Goal: Task Accomplishment & Management: Manage account settings

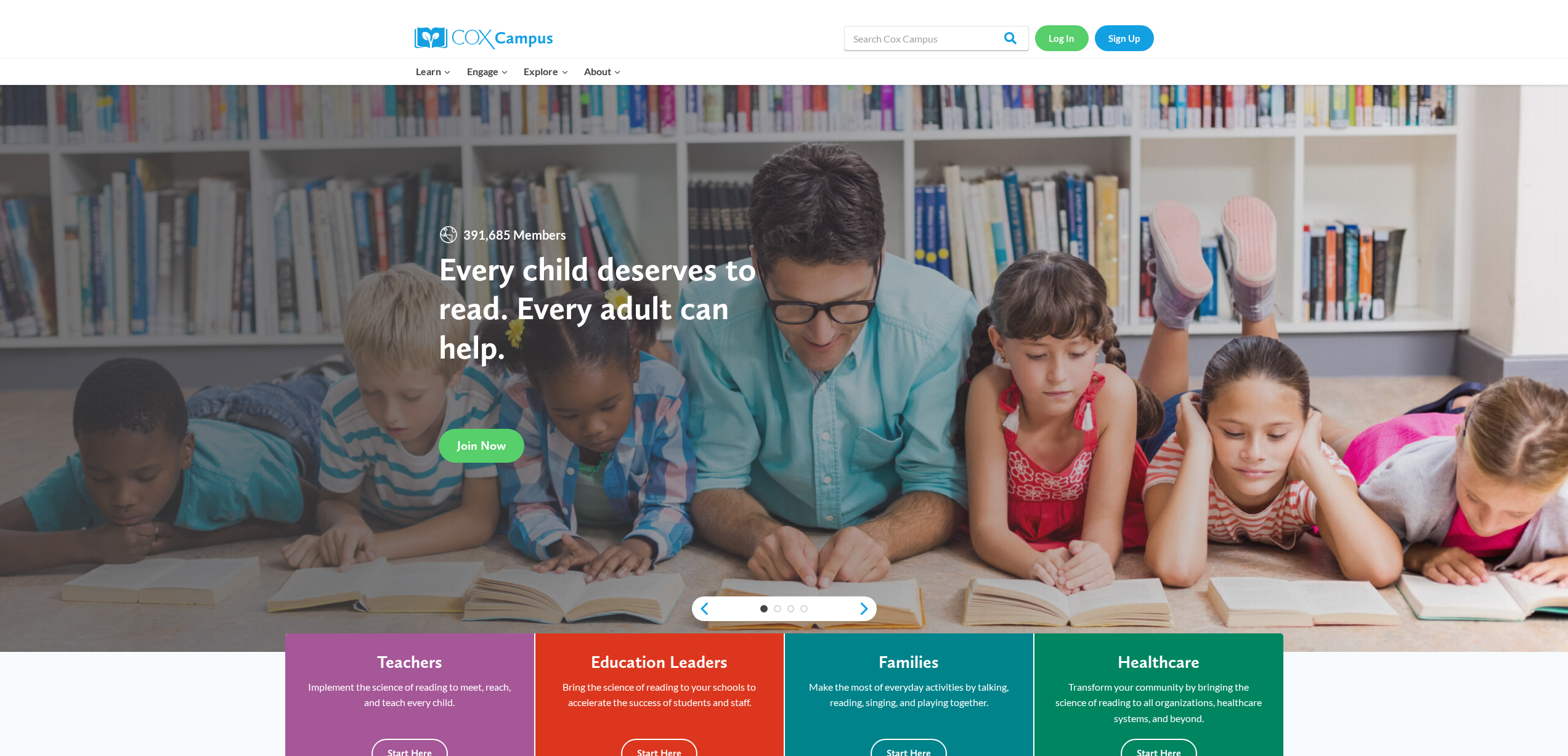
click at [1058, 37] on link "Log In" at bounding box center [1062, 38] width 54 height 26
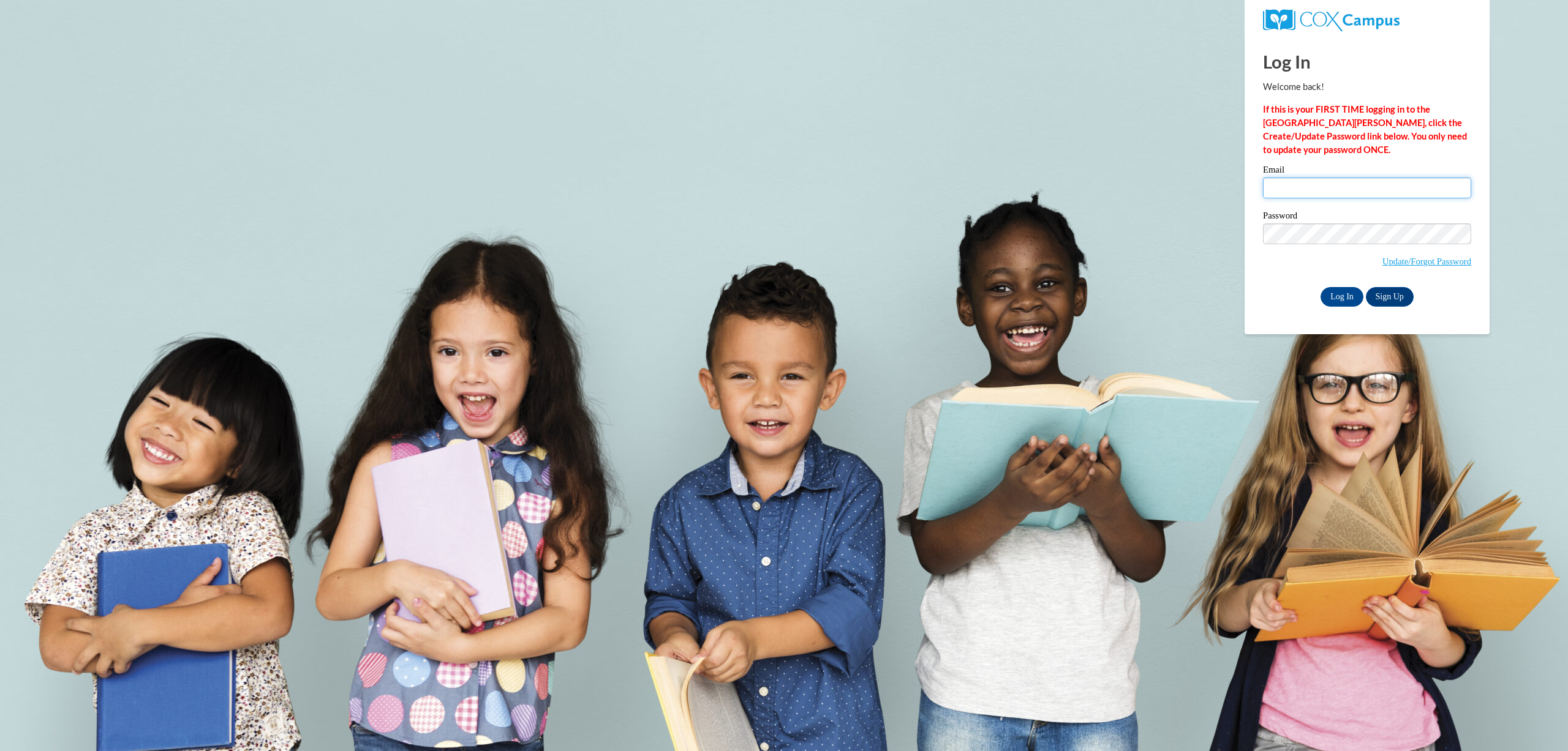
click at [1280, 184] on input "Email" at bounding box center [1367, 188] width 208 height 21
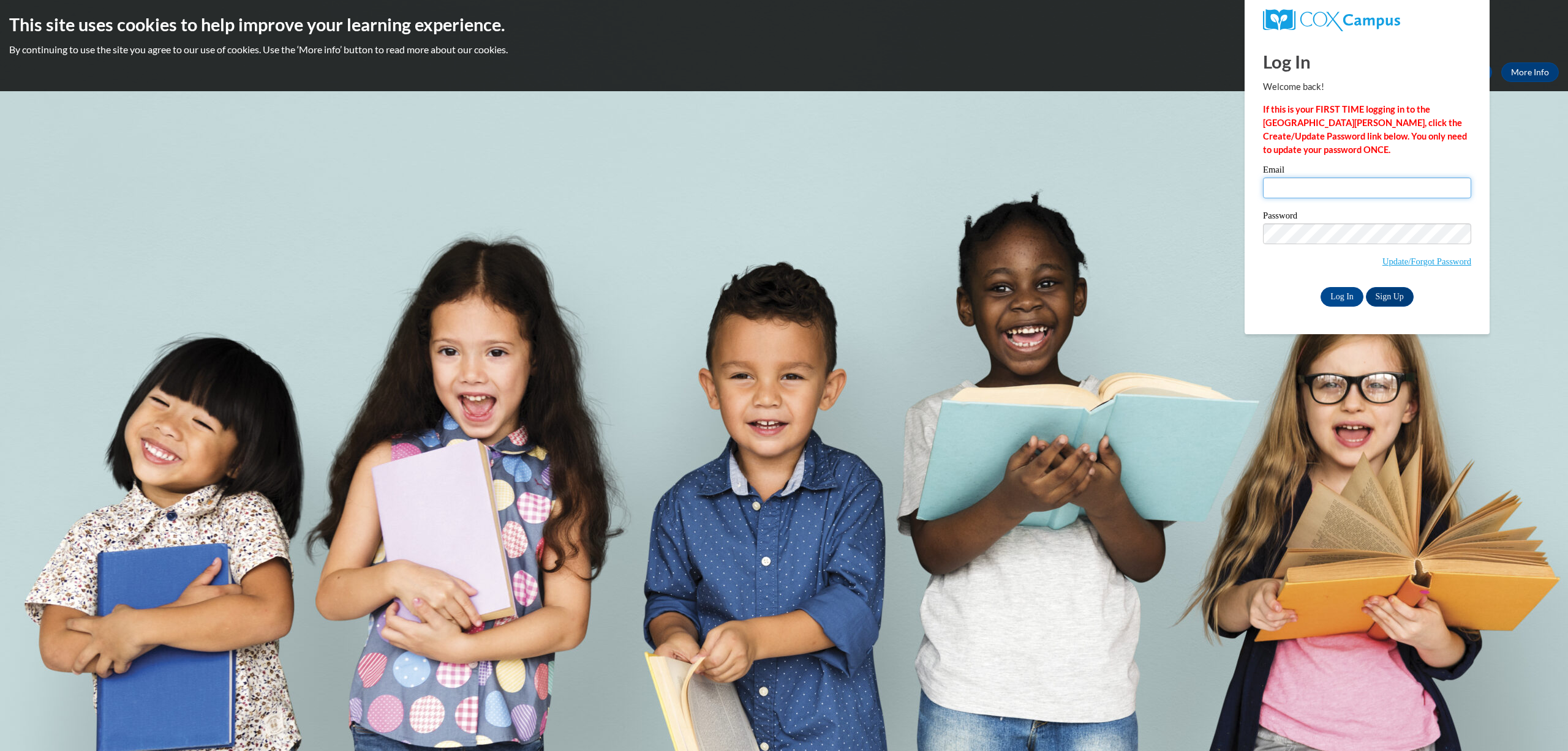
type input "Kimbroughsbirdsofpraise@yahoo.com"
click at [1342, 300] on input "Log In" at bounding box center [1342, 297] width 43 height 20
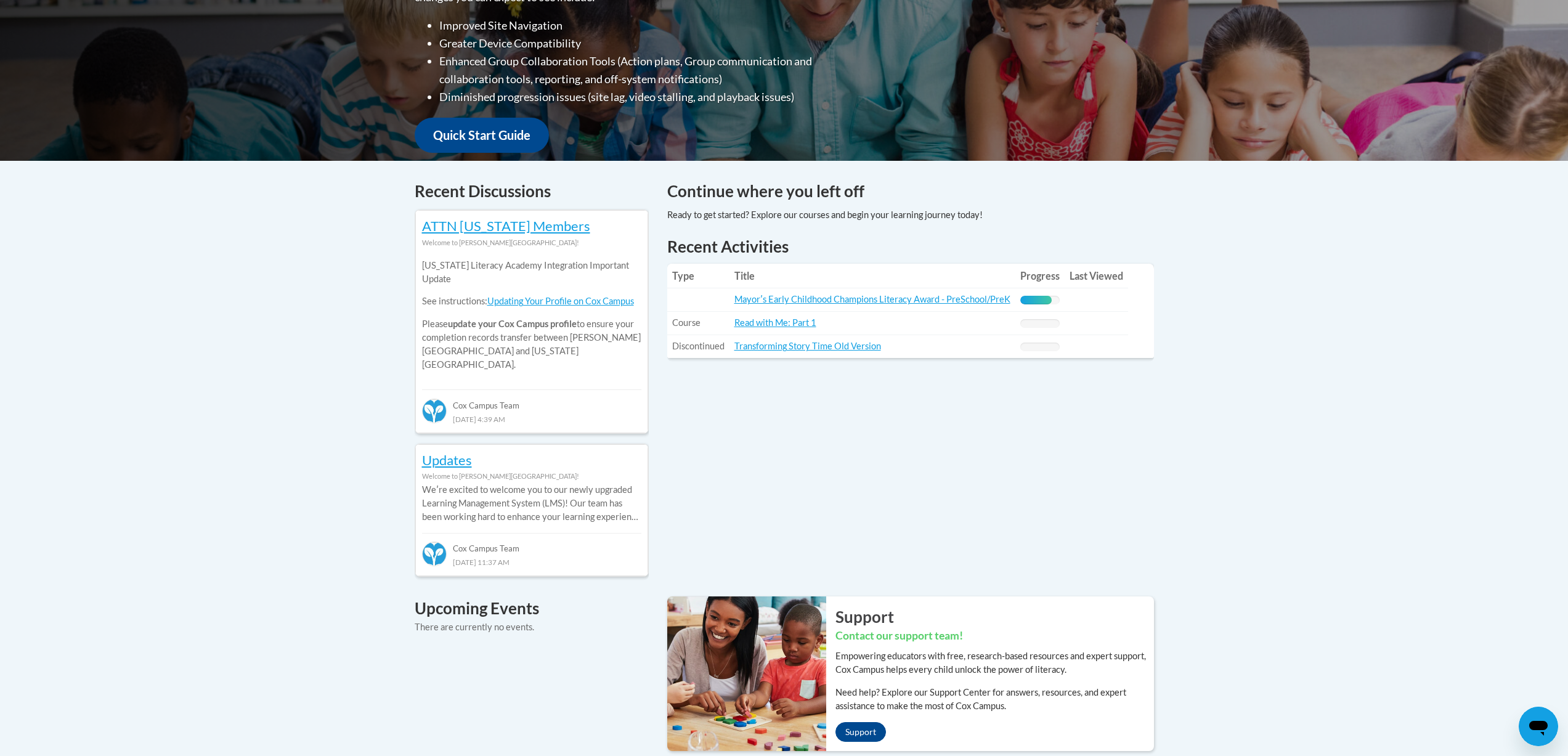
scroll to position [354, 0]
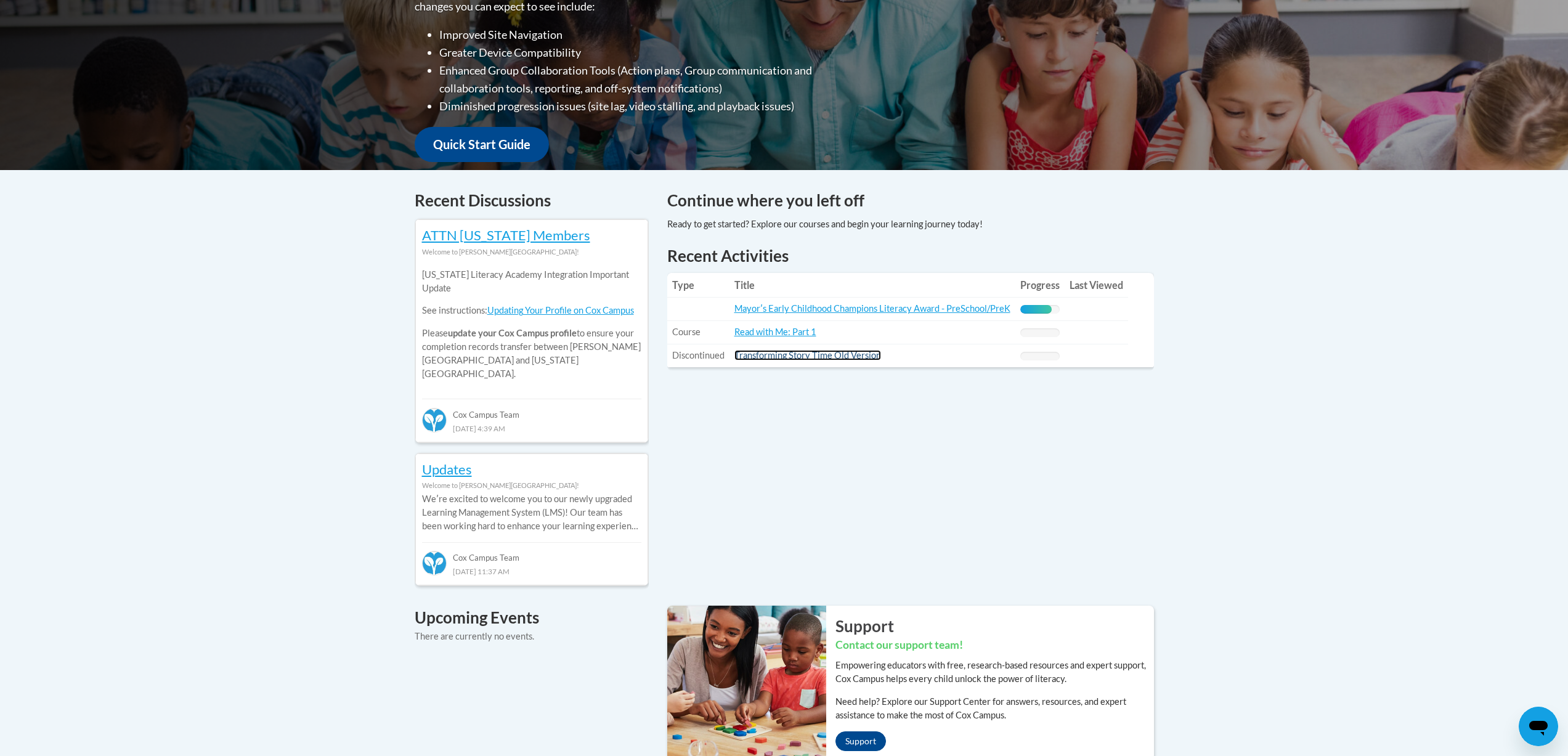
click at [780, 356] on link "Transforming Story Time Old Version" at bounding box center [808, 355] width 147 height 10
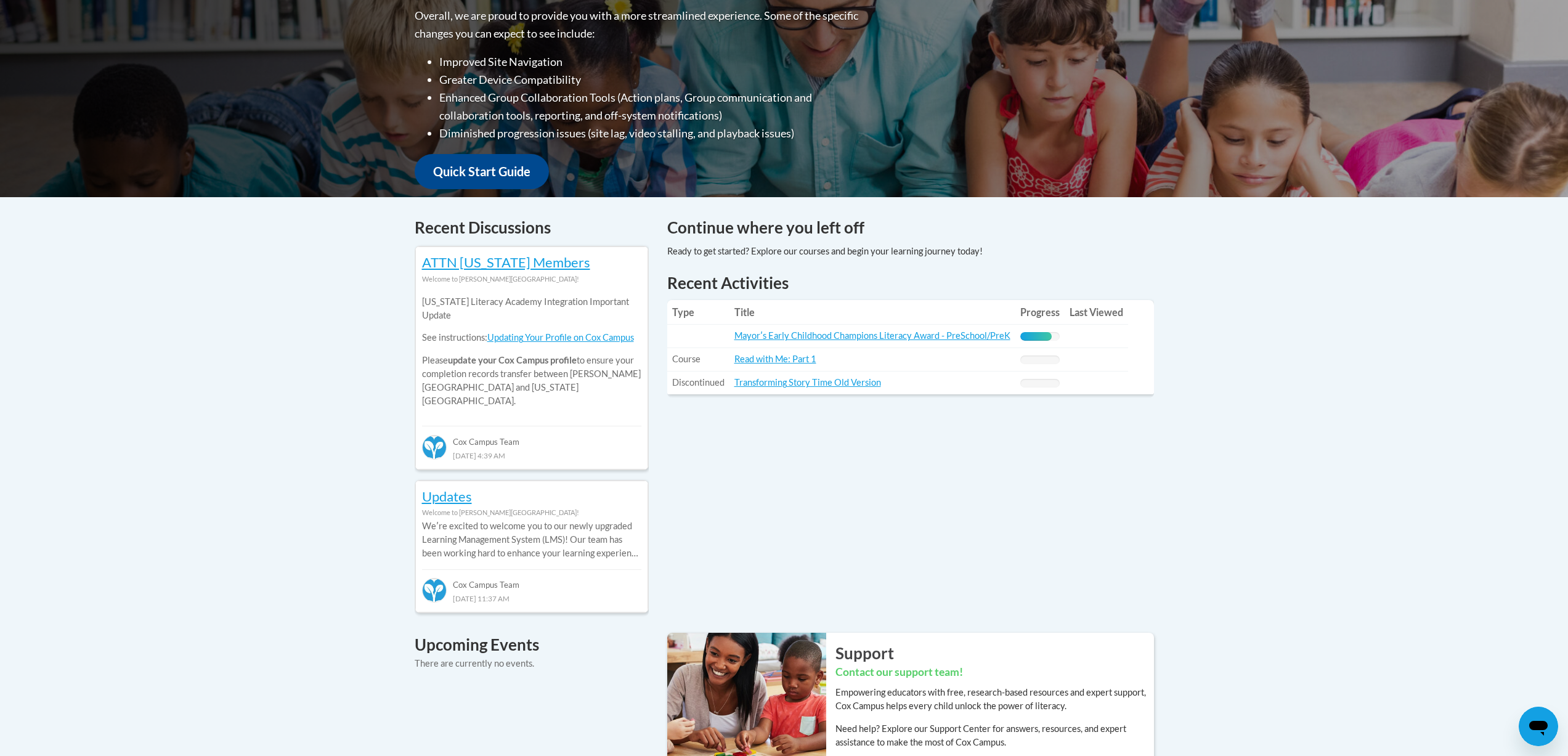
scroll to position [327, 0]
